Goal: Task Accomplishment & Management: Manage account settings

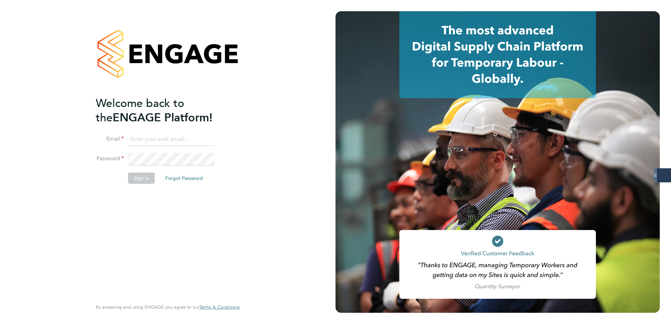
click at [155, 144] on input at bounding box center [171, 139] width 87 height 13
type input "[PERSON_NAME][EMAIL_ADDRESS][PERSON_NAME][DOMAIN_NAME]"
click at [136, 177] on button "Sign In" at bounding box center [141, 178] width 27 height 11
click at [152, 182] on button "Sign In" at bounding box center [141, 178] width 27 height 11
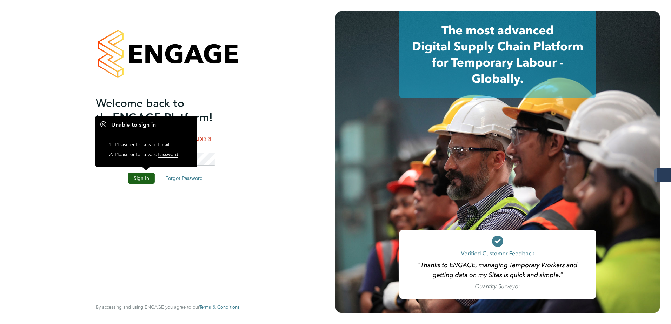
click at [158, 201] on div "Welcome back to the ENGAGE Platform! Email nick.plumridge@konnectrecruit.co.uk …" at bounding box center [164, 197] width 137 height 202
click at [140, 180] on button "Sign In" at bounding box center [141, 178] width 27 height 11
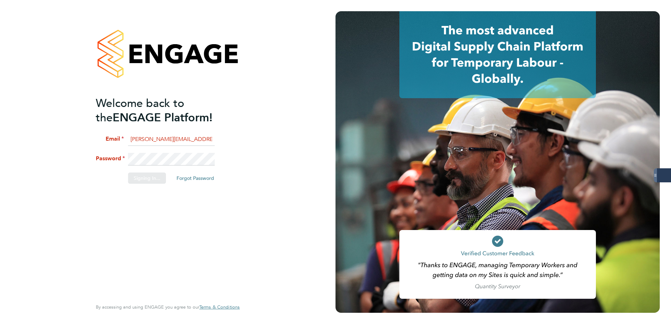
click at [168, 141] on div "Welcome back to the ENGAGE Platform! Email nick.plumridge@konnectrecruit.co.uk …" at bounding box center [167, 162] width 335 height 324
click at [187, 140] on input "nick.plumridge@konnectrecruit.co.uk" at bounding box center [171, 139] width 87 height 13
click at [120, 164] on li "Password" at bounding box center [164, 163] width 137 height 20
click at [145, 182] on button "Sign In" at bounding box center [141, 178] width 27 height 11
click at [144, 178] on button "Sign In" at bounding box center [141, 178] width 27 height 11
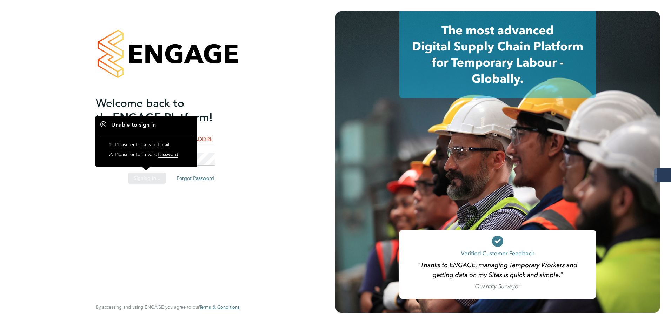
drag, startPoint x: 129, startPoint y: 217, endPoint x: 140, endPoint y: 209, distance: 13.2
click at [130, 217] on div "Sorry, we are having problems connecting to our services." at bounding box center [167, 162] width 335 height 324
click at [226, 117] on div "Sorry, we are having problems connecting to our services." at bounding box center [167, 162] width 335 height 324
click at [126, 27] on div at bounding box center [168, 53] width 144 height 85
click at [167, 24] on div at bounding box center [168, 53] width 144 height 85
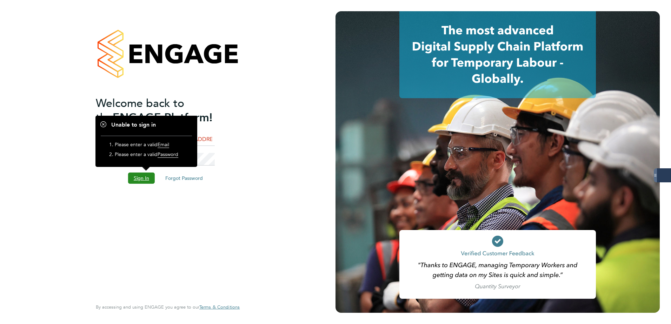
click at [144, 178] on button "Sign In" at bounding box center [141, 178] width 27 height 11
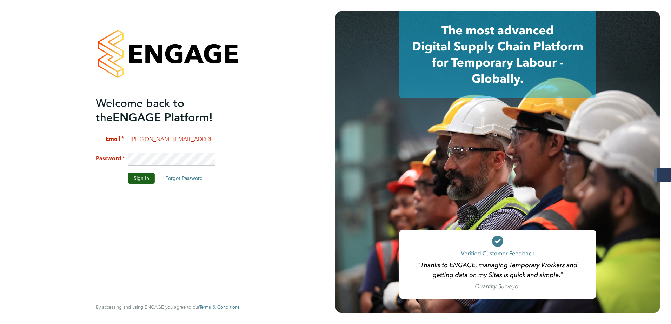
click at [125, 159] on li "Password" at bounding box center [164, 163] width 137 height 20
click at [182, 178] on button "Forgot Password" at bounding box center [184, 178] width 49 height 11
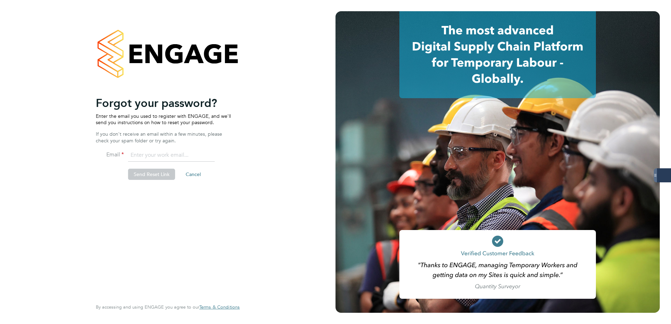
click at [146, 157] on input "email" at bounding box center [171, 155] width 87 height 13
type input "nick.plumridge@konnectrecruit.co.uk"
click at [152, 175] on button "Send Reset Link" at bounding box center [151, 174] width 47 height 11
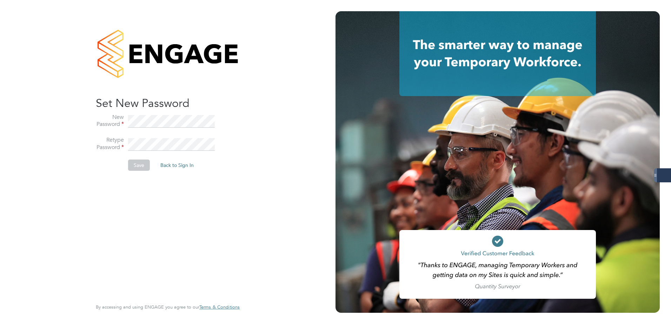
click at [135, 168] on button "Save" at bounding box center [139, 165] width 22 height 11
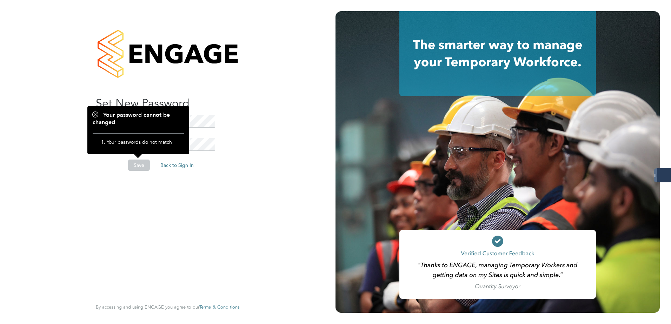
click at [135, 168] on button "Save" at bounding box center [139, 165] width 22 height 11
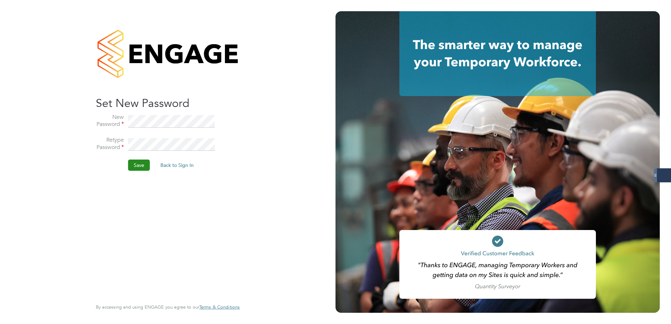
click at [145, 168] on button "Save" at bounding box center [139, 165] width 22 height 11
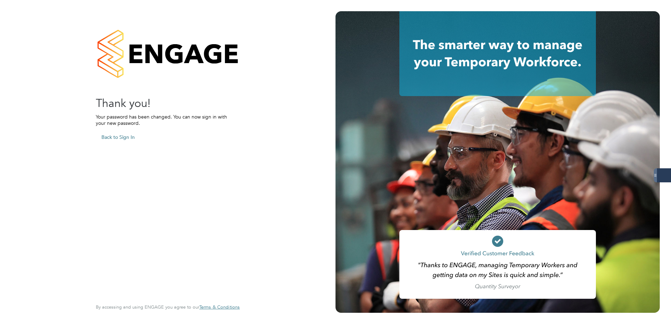
click at [221, 228] on div "Sorry! The link you followed has expired. I want to reset my password Back to S…" at bounding box center [164, 197] width 137 height 202
click at [203, 166] on div "Sorry! The link you followed has expired. I want to reset my password Back to S…" at bounding box center [164, 197] width 137 height 202
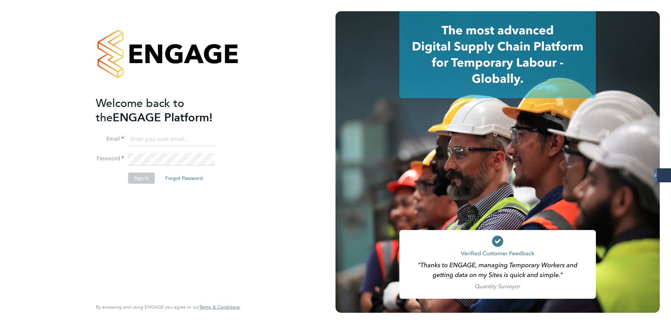
type input "[PERSON_NAME][EMAIL_ADDRESS][PERSON_NAME][DOMAIN_NAME]"
click at [133, 178] on button "Sign In" at bounding box center [141, 178] width 27 height 11
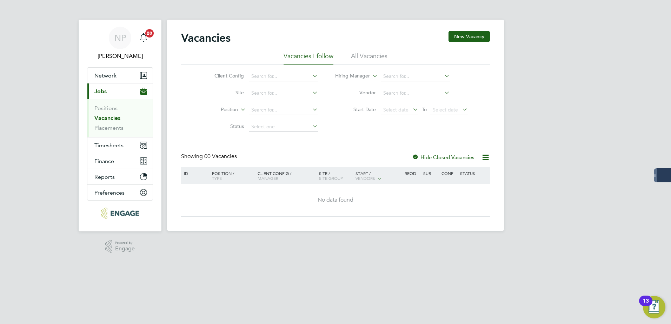
click at [260, 239] on app-footer at bounding box center [335, 236] width 337 height 11
click at [11, 25] on div "NP Nick Plumridge Notifications 20 Applications: Network Team Members Businesse…" at bounding box center [335, 121] width 671 height 242
